Goal: Information Seeking & Learning: Learn about a topic

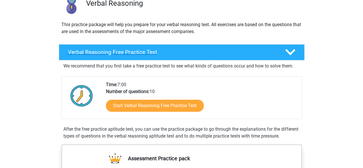
scroll to position [50, 0]
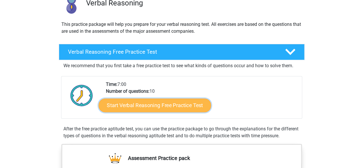
click at [181, 108] on link "Start Verbal Reasoning Free Practice Test" at bounding box center [154, 105] width 112 height 14
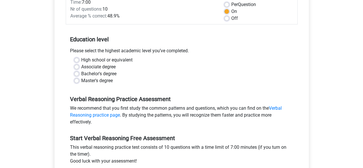
scroll to position [87, 0]
click at [81, 73] on label "Bachelor's degree" at bounding box center [98, 74] width 35 height 7
click at [77, 73] on input "Bachelor's degree" at bounding box center [76, 74] width 5 height 6
radio input "true"
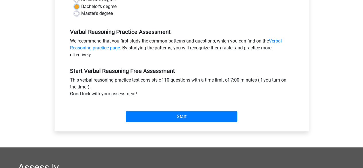
scroll to position [156, 0]
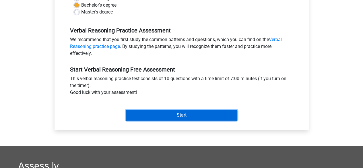
click at [175, 112] on input "Start" at bounding box center [182, 115] width 112 height 11
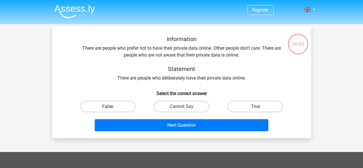
click at [124, 106] on label "False" at bounding box center [107, 106] width 55 height 11
click at [111, 106] on input "False" at bounding box center [109, 108] width 4 height 4
radio input "true"
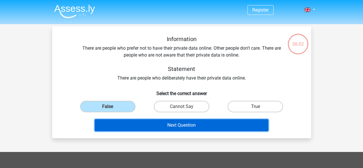
click at [189, 126] on button "Next Question" at bounding box center [181, 125] width 173 height 12
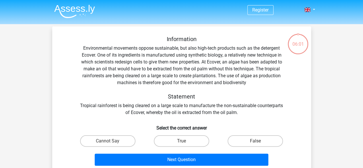
scroll to position [26, 0]
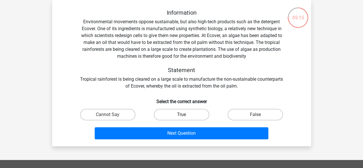
click at [165, 111] on label "True" at bounding box center [181, 114] width 55 height 11
click at [181, 114] on input "True" at bounding box center [183, 116] width 4 height 4
radio input "true"
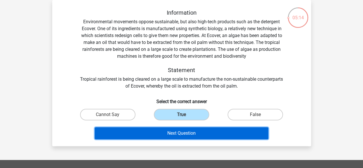
click at [178, 130] on button "Next Question" at bounding box center [181, 133] width 173 height 12
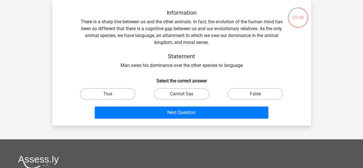
scroll to position [8, 0]
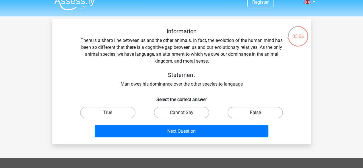
click at [241, 67] on div "Information There is a sharp line between us and the other animals. In fact, th…" at bounding box center [181, 58] width 240 height 60
click at [117, 110] on label "True" at bounding box center [107, 112] width 55 height 11
click at [111, 112] on input "True" at bounding box center [109, 114] width 4 height 4
radio input "true"
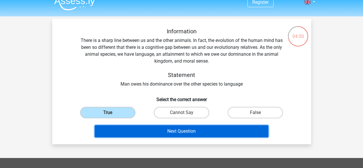
click at [144, 130] on button "Next Question" at bounding box center [181, 131] width 173 height 12
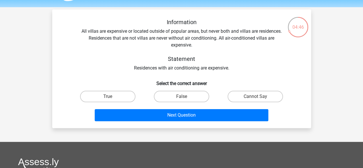
scroll to position [0, 0]
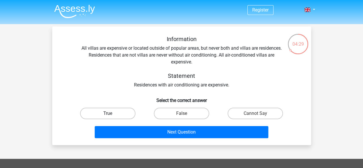
click at [117, 110] on label "True" at bounding box center [107, 112] width 55 height 11
click at [111, 113] on input "True" at bounding box center [109, 115] width 4 height 4
radio input "true"
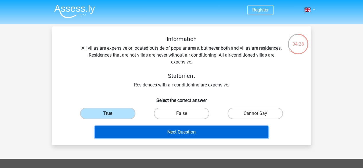
click at [156, 135] on button "Next Question" at bounding box center [181, 132] width 173 height 12
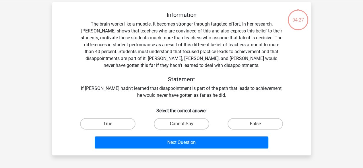
scroll to position [26, 0]
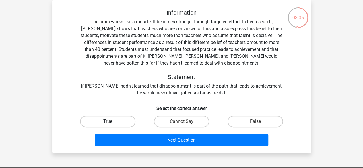
click at [110, 121] on label "True" at bounding box center [107, 121] width 55 height 11
click at [110, 121] on input "True" at bounding box center [109, 123] width 4 height 4
radio input "true"
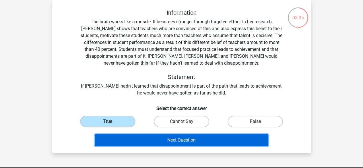
click at [186, 140] on button "Next Question" at bounding box center [181, 140] width 173 height 12
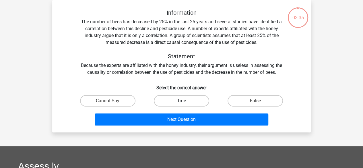
scroll to position [0, 0]
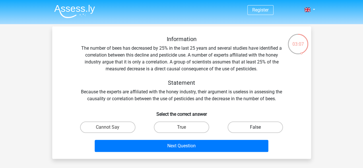
click at [235, 123] on label "False" at bounding box center [254, 126] width 55 height 11
click at [255, 127] on input "False" at bounding box center [257, 129] width 4 height 4
radio input "true"
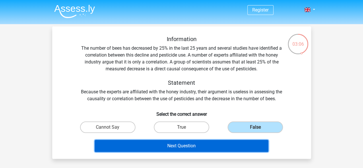
click at [224, 142] on button "Next Question" at bounding box center [181, 146] width 173 height 12
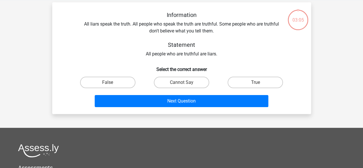
scroll to position [26, 0]
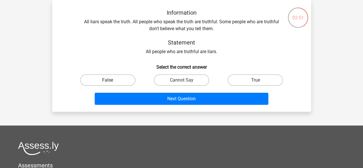
click at [103, 79] on label "False" at bounding box center [107, 79] width 55 height 11
click at [107, 80] on input "False" at bounding box center [109, 82] width 4 height 4
radio input "true"
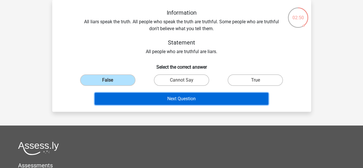
click at [180, 97] on button "Next Question" at bounding box center [181, 99] width 173 height 12
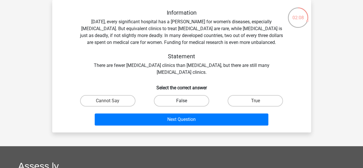
click at [176, 102] on label "False" at bounding box center [181, 100] width 55 height 11
click at [181, 102] on input "False" at bounding box center [183, 103] width 4 height 4
radio input "true"
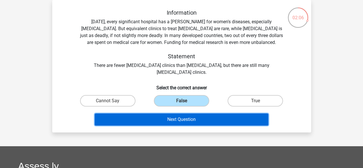
click at [179, 119] on button "Next Question" at bounding box center [181, 119] width 173 height 12
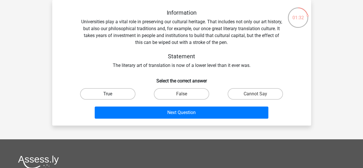
click at [118, 91] on label "True" at bounding box center [107, 93] width 55 height 11
click at [111, 94] on input "True" at bounding box center [109, 96] width 4 height 4
radio input "true"
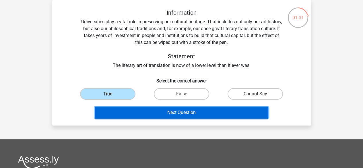
click at [146, 112] on button "Next Question" at bounding box center [181, 112] width 173 height 12
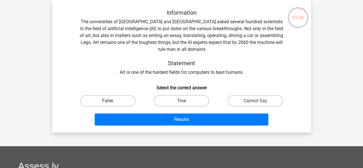
click at [120, 99] on label "False" at bounding box center [107, 100] width 55 height 11
click at [111, 101] on input "False" at bounding box center [109, 103] width 4 height 4
radio input "true"
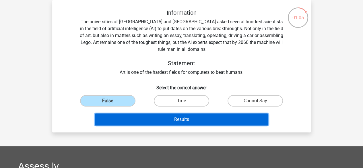
click at [168, 122] on button "Results" at bounding box center [181, 119] width 173 height 12
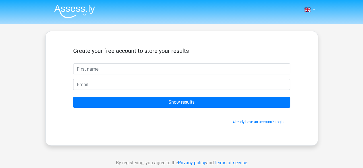
click at [153, 70] on input "text" at bounding box center [181, 68] width 217 height 11
type input "Pame"
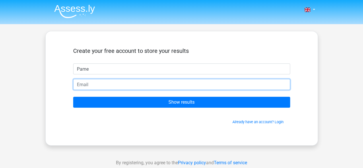
click at [153, 84] on input "email" at bounding box center [181, 84] width 217 height 11
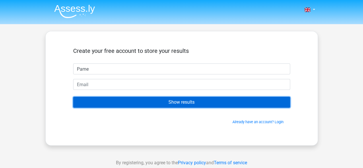
click at [156, 99] on input "Show results" at bounding box center [181, 102] width 217 height 11
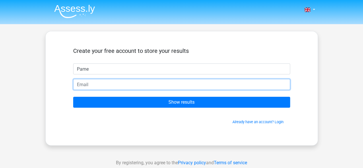
click at [139, 83] on input "email" at bounding box center [181, 84] width 217 height 11
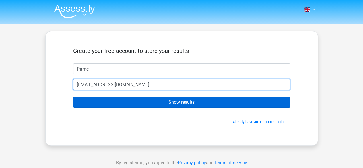
type input "pradenas.pame@gmail.com"
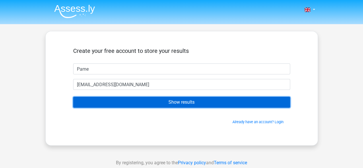
click at [147, 99] on input "Show results" at bounding box center [181, 102] width 217 height 11
